Goal: Task Accomplishment & Management: Manage account settings

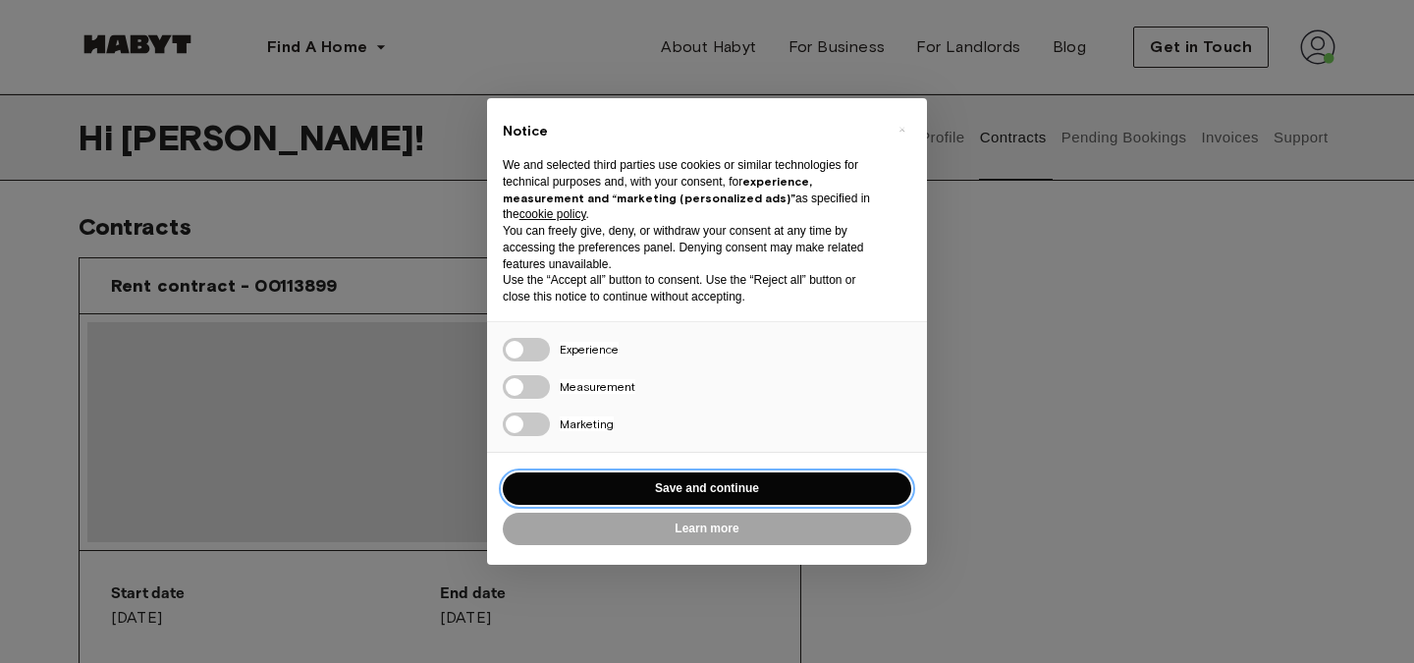
click at [738, 481] on button "Save and continue" at bounding box center [707, 488] width 409 height 32
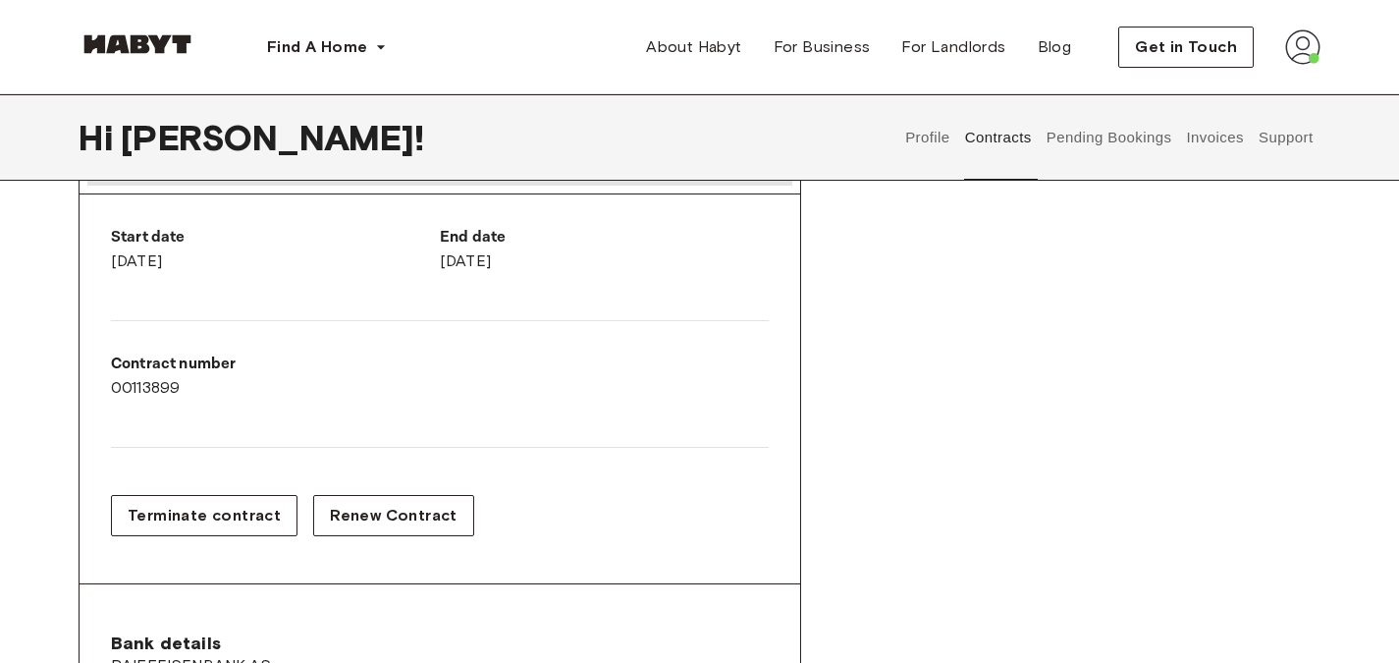
scroll to position [357, 0]
click at [232, 499] on button "Terminate contract" at bounding box center [204, 514] width 187 height 41
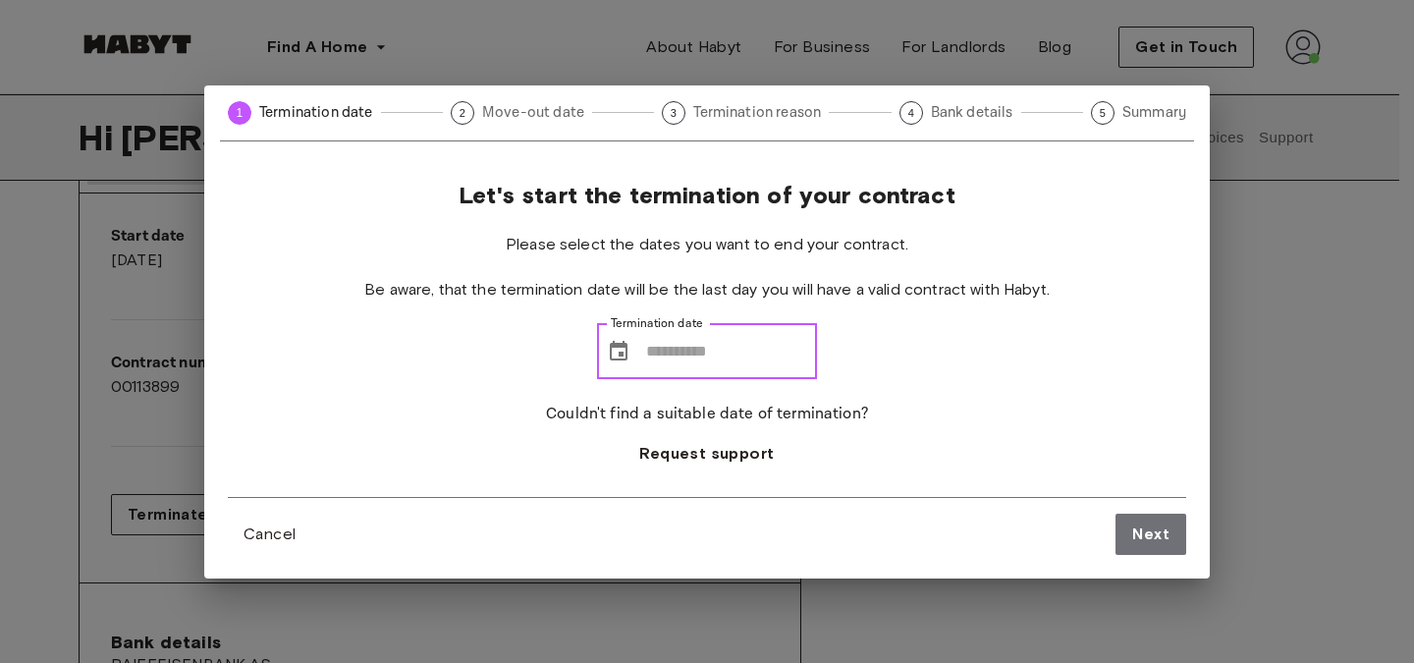
click at [647, 347] on input "Termination date" at bounding box center [731, 351] width 171 height 55
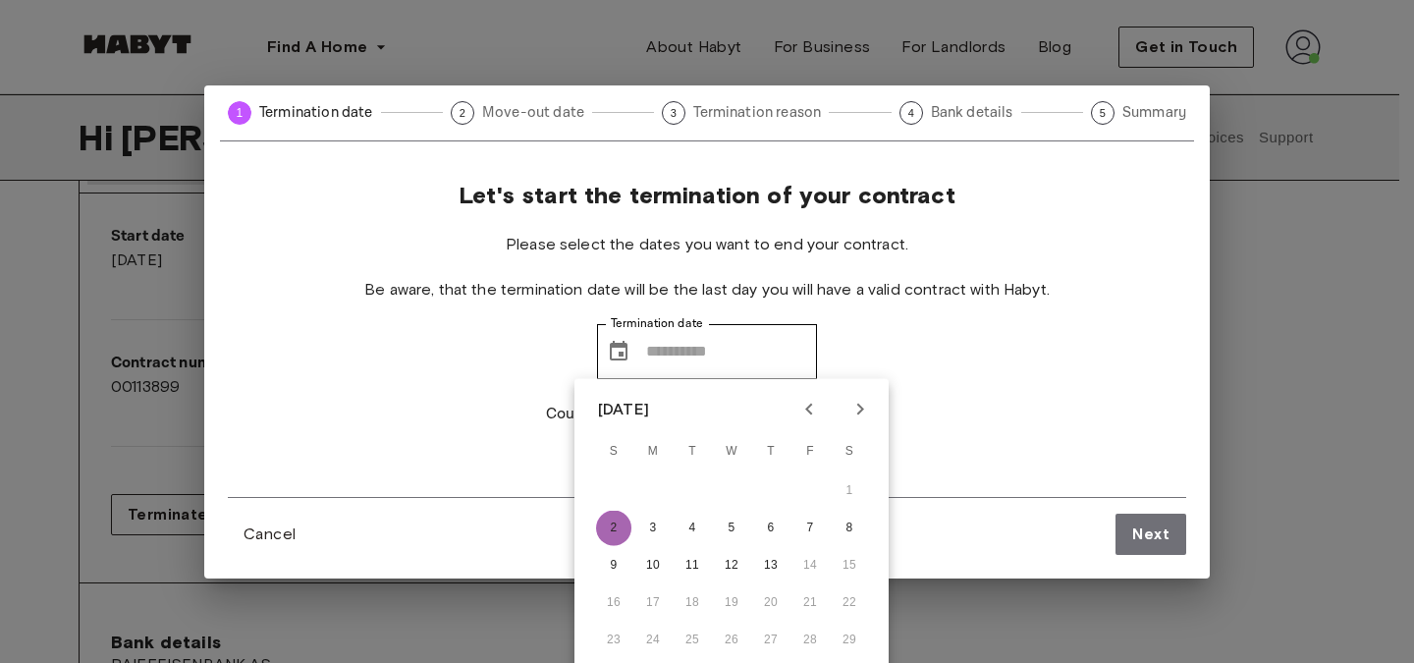
click at [620, 529] on button "2" at bounding box center [613, 528] width 35 height 35
type input "**********"
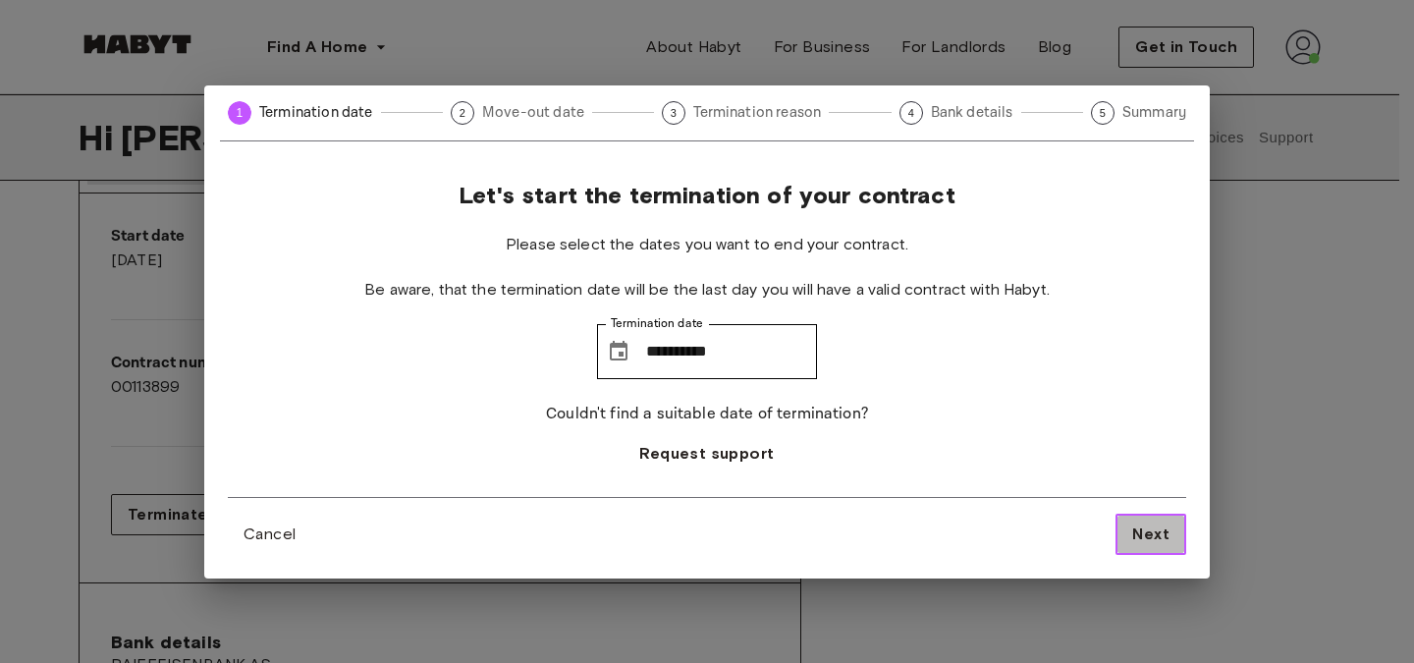
click at [1135, 522] on span "Next" at bounding box center [1150, 534] width 37 height 24
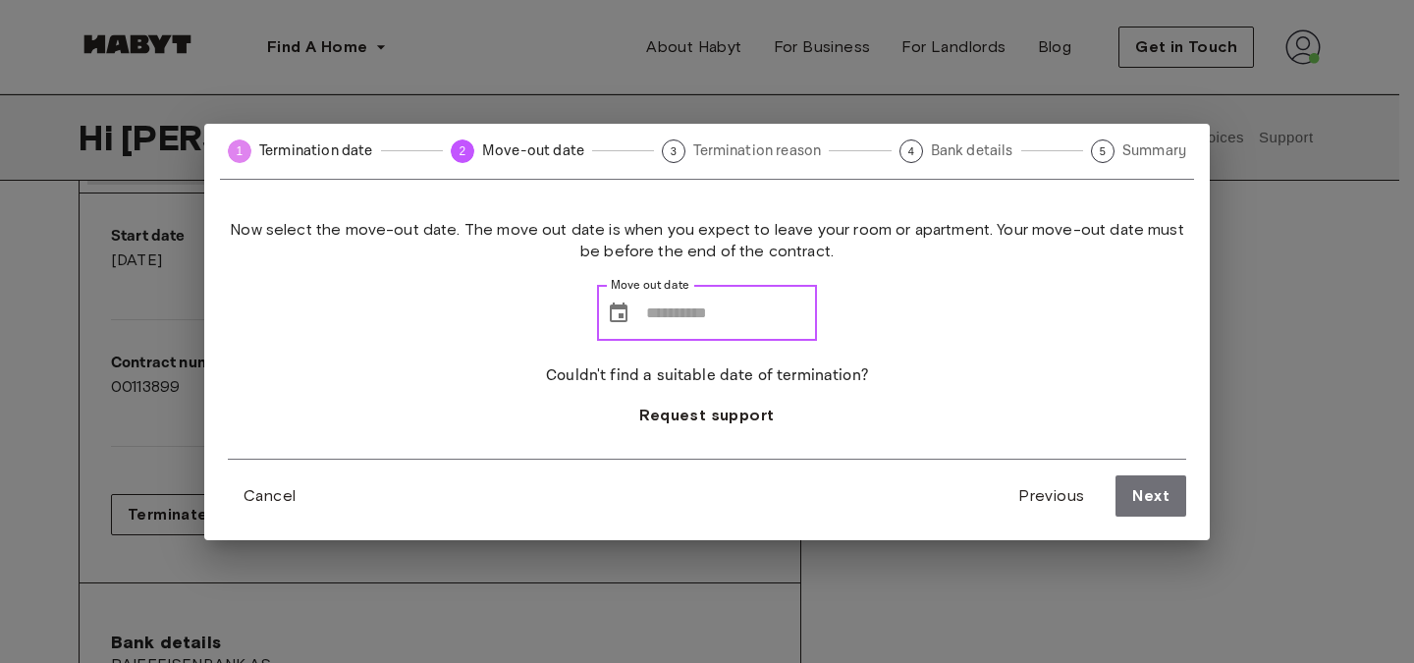
click at [646, 313] on input "Move out date" at bounding box center [731, 313] width 171 height 55
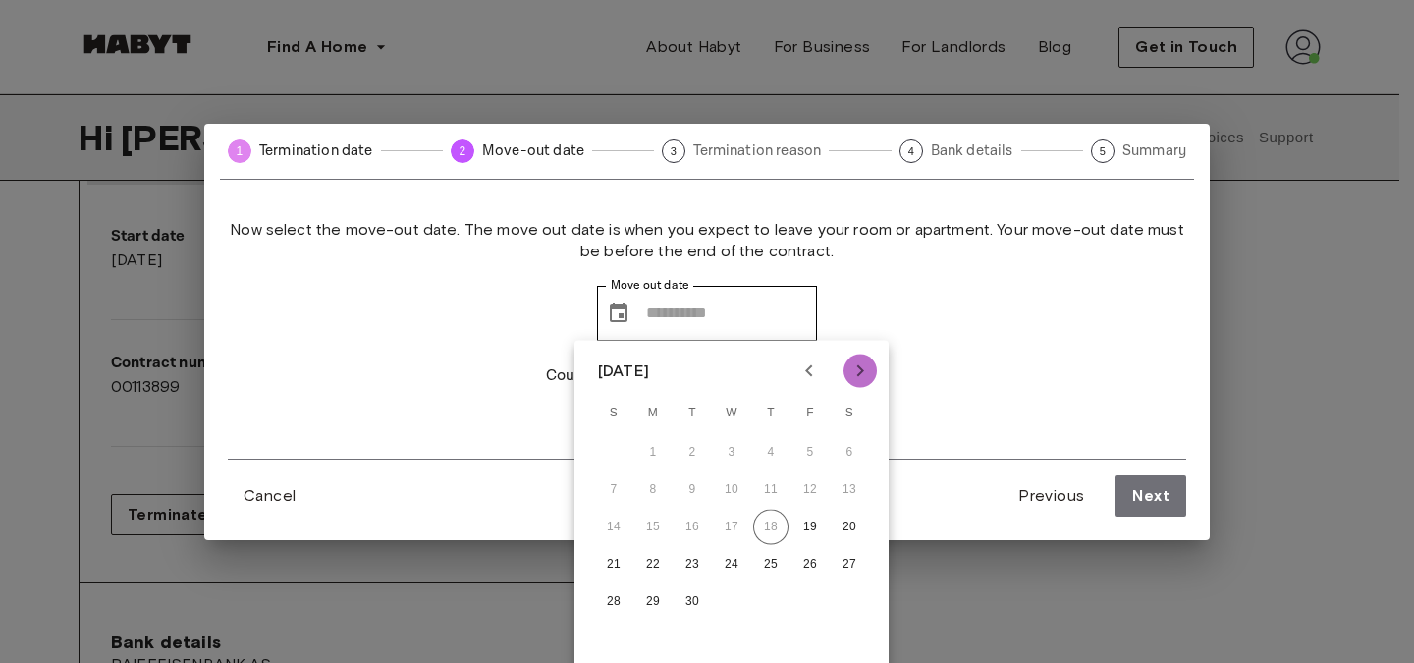
click at [860, 361] on icon "Next month" at bounding box center [860, 371] width 24 height 24
click at [848, 441] on button "1" at bounding box center [849, 452] width 35 height 35
type input "**********"
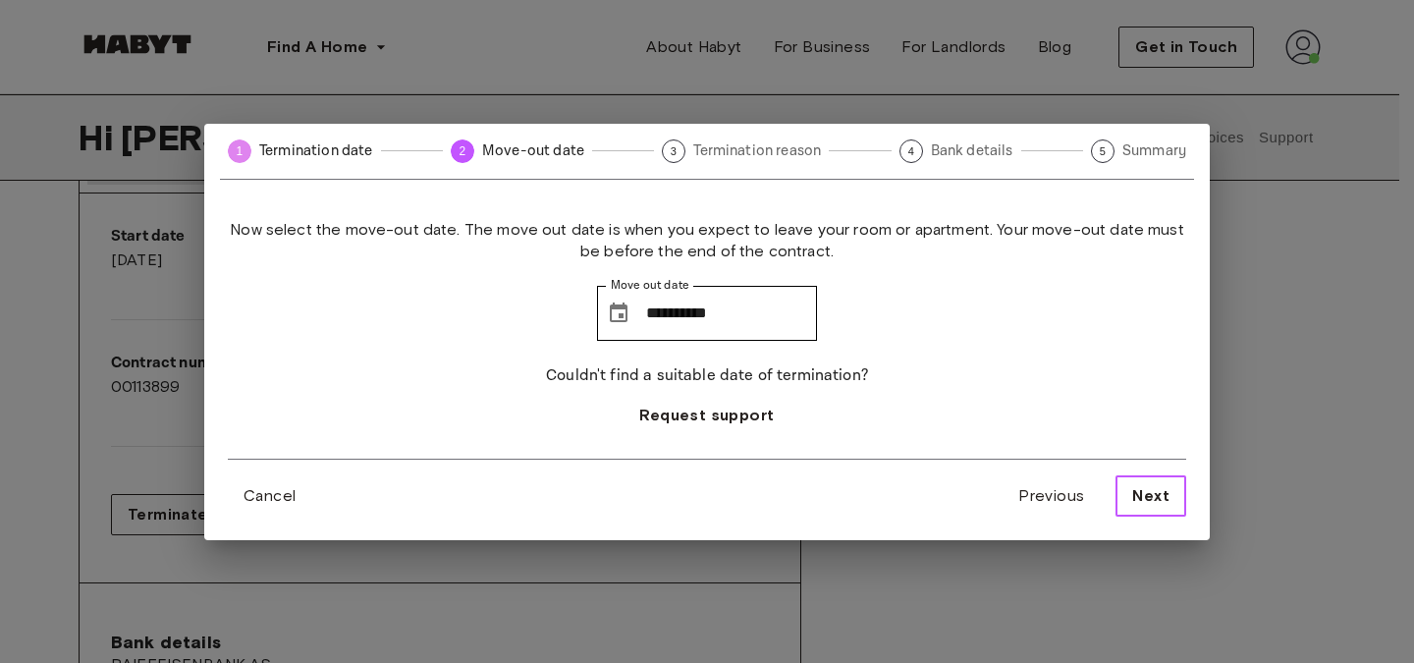
click at [1134, 486] on span "Next" at bounding box center [1150, 496] width 37 height 24
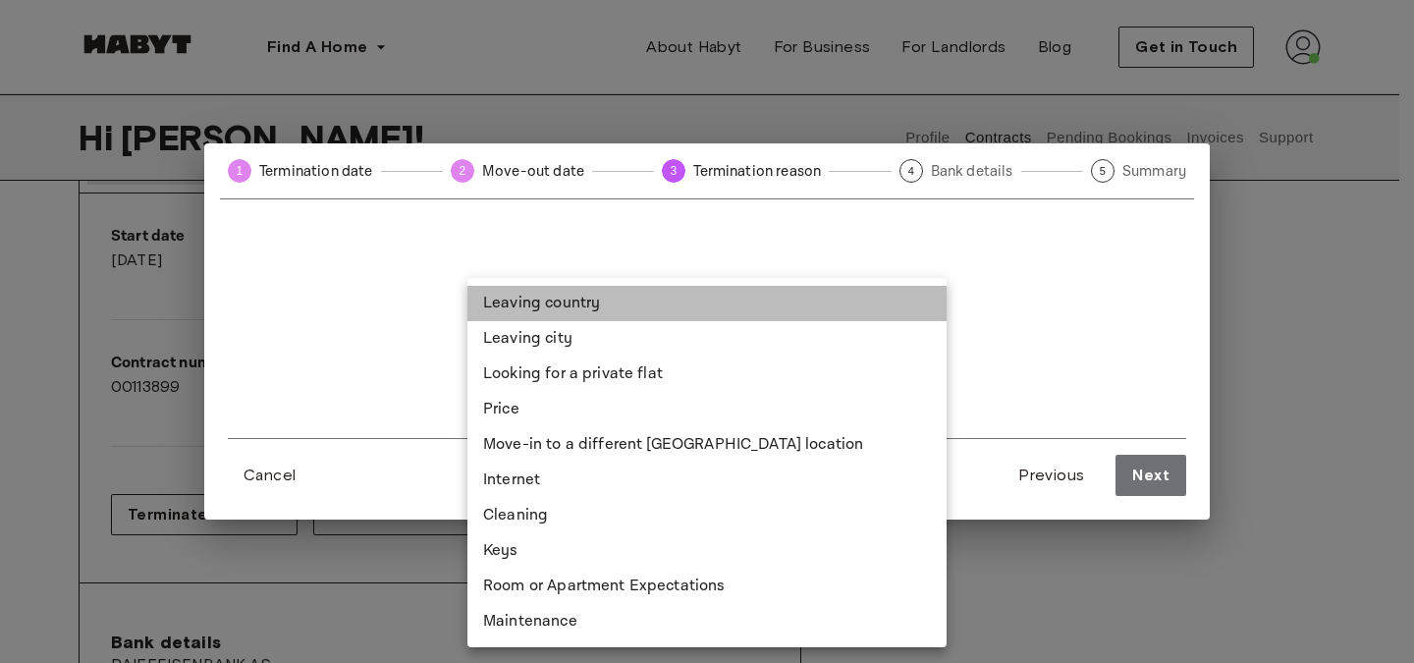
click at [615, 310] on li "Leaving country" at bounding box center [706, 303] width 479 height 35
type input "**********"
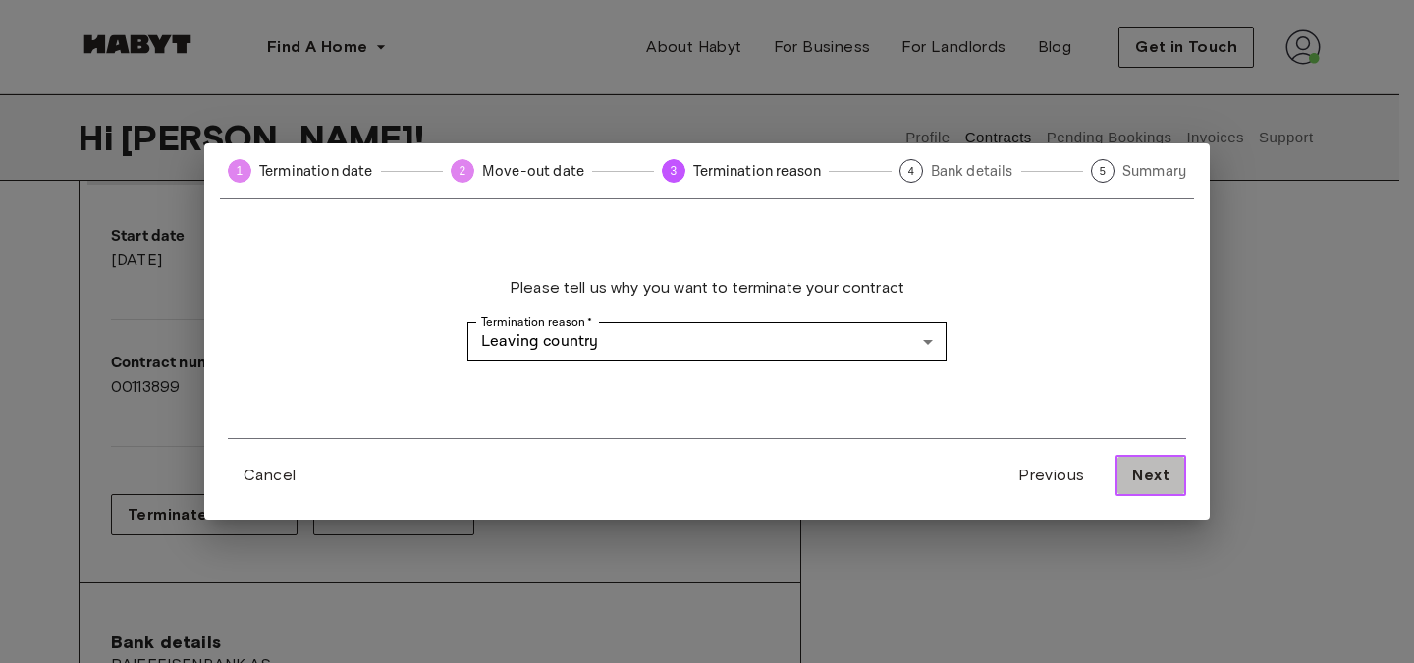
click at [1160, 476] on span "Next" at bounding box center [1150, 476] width 37 height 24
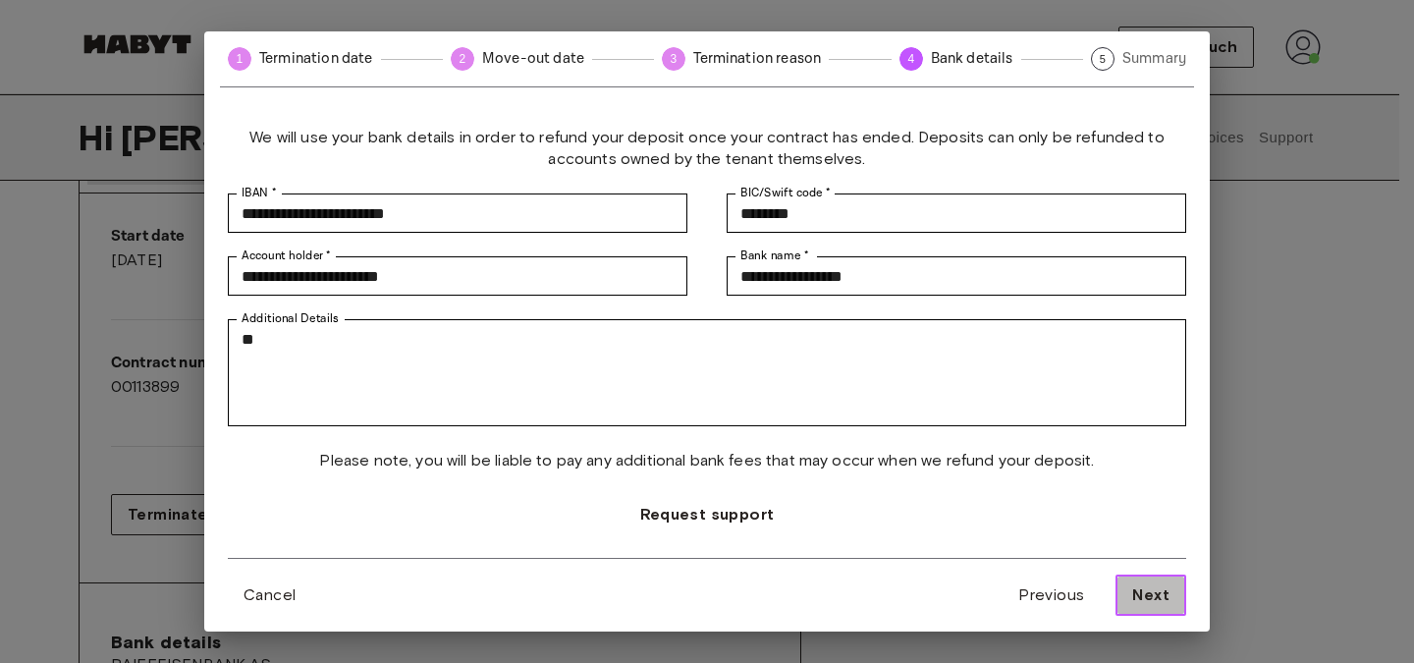
click at [1144, 580] on button "Next" at bounding box center [1151, 594] width 71 height 41
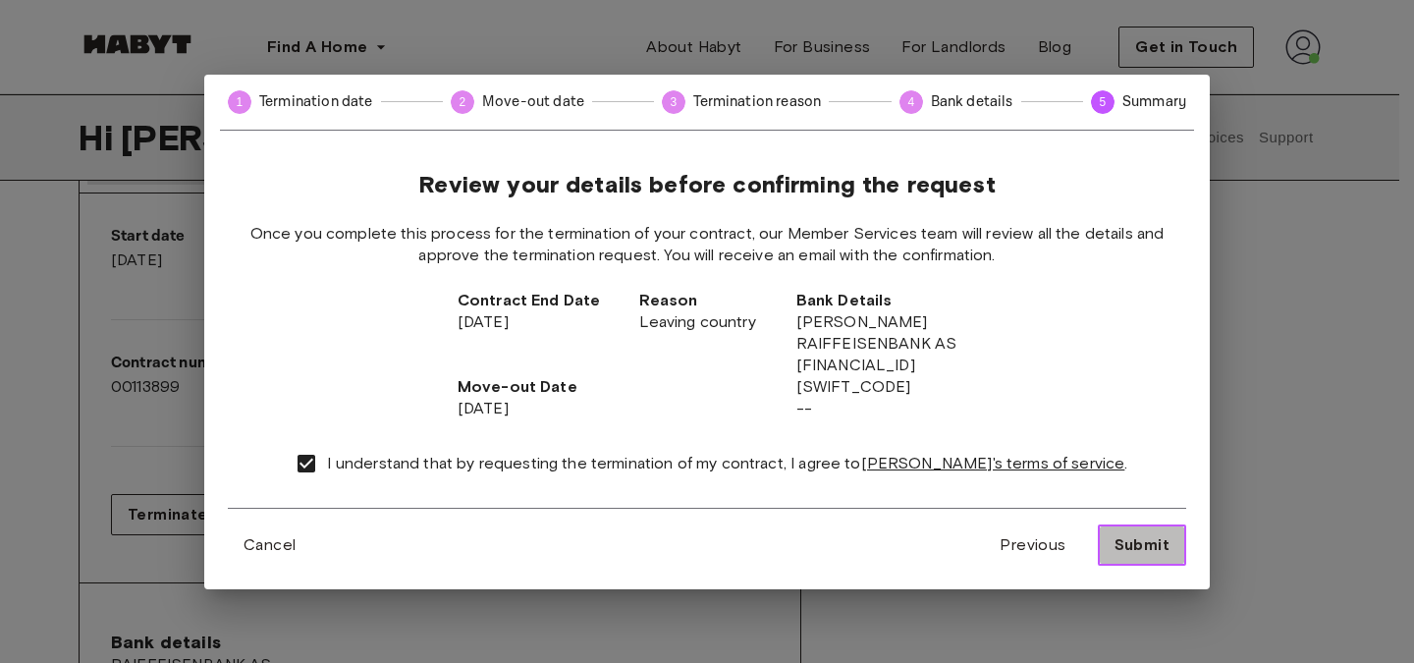
click at [1137, 539] on span "Submit" at bounding box center [1142, 545] width 55 height 24
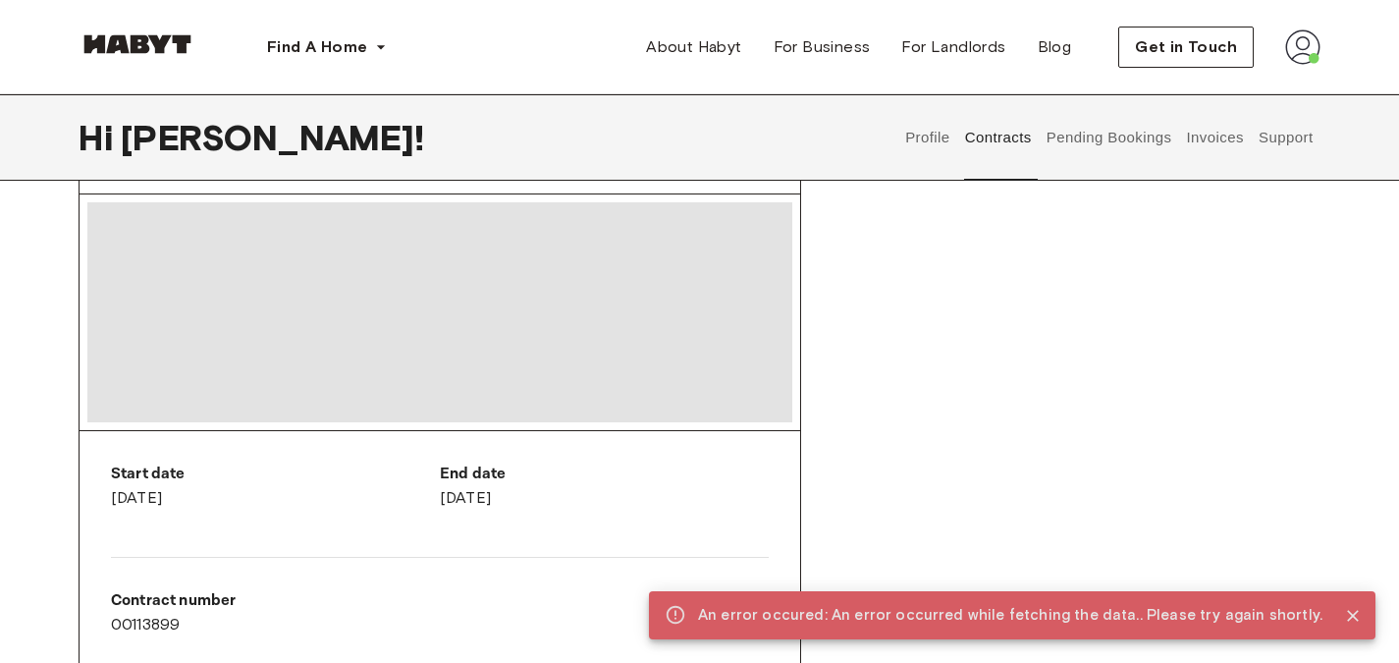
scroll to position [0, 0]
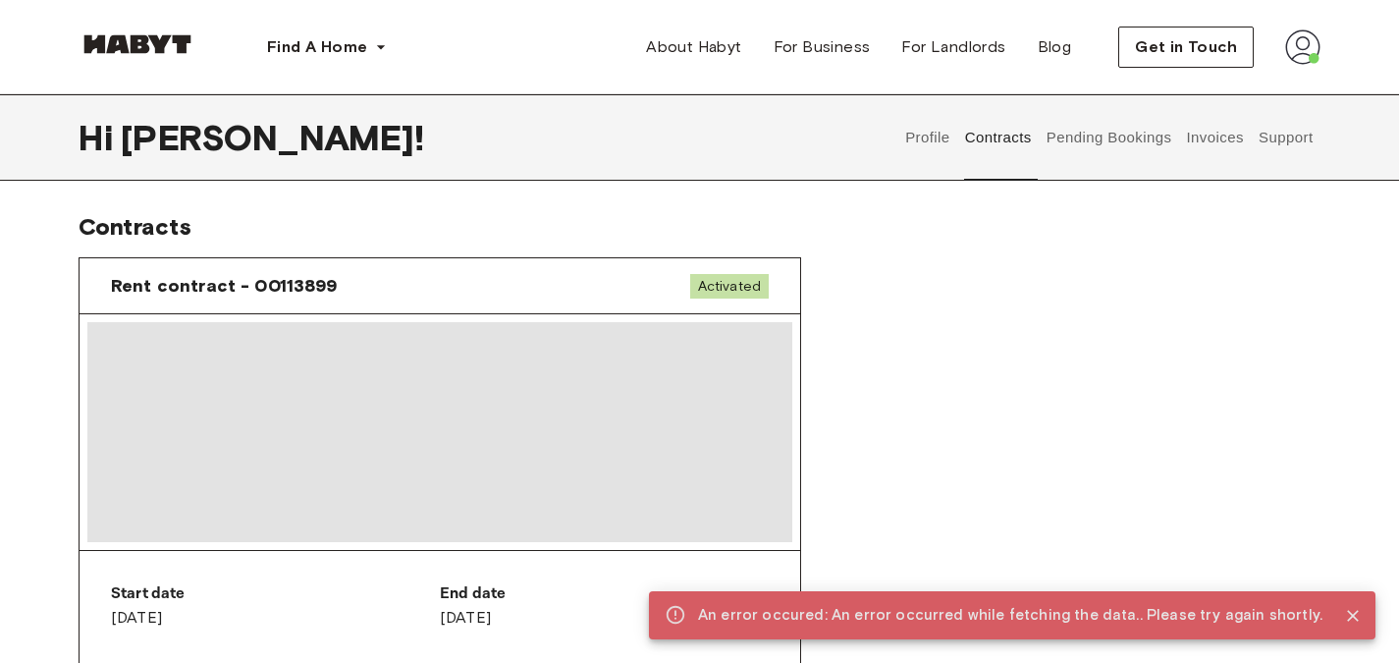
click at [1290, 138] on button "Support" at bounding box center [1286, 137] width 60 height 86
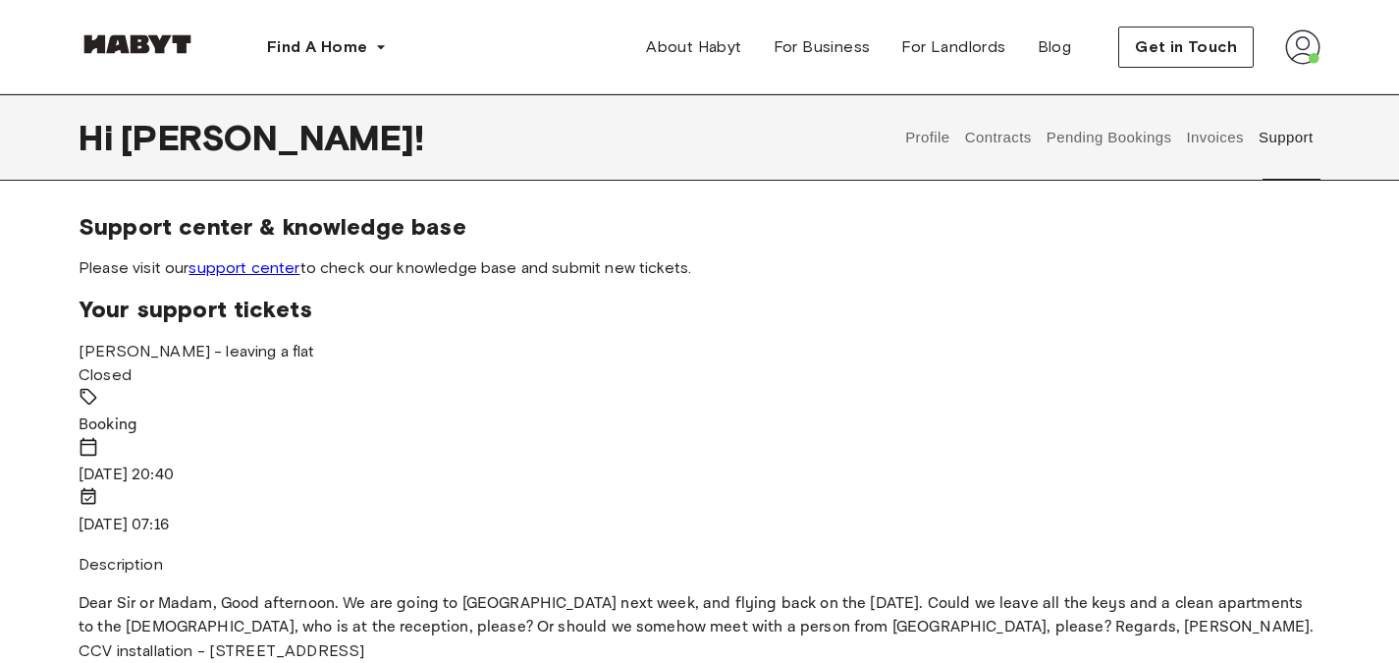
click at [275, 268] on link "support center" at bounding box center [244, 267] width 111 height 19
